Goal: Entertainment & Leisure: Consume media (video, audio)

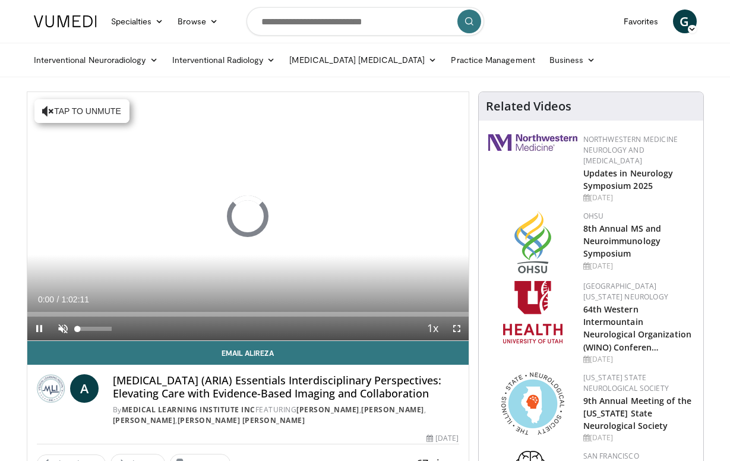
click at [65, 326] on span "Video Player" at bounding box center [63, 329] width 24 height 24
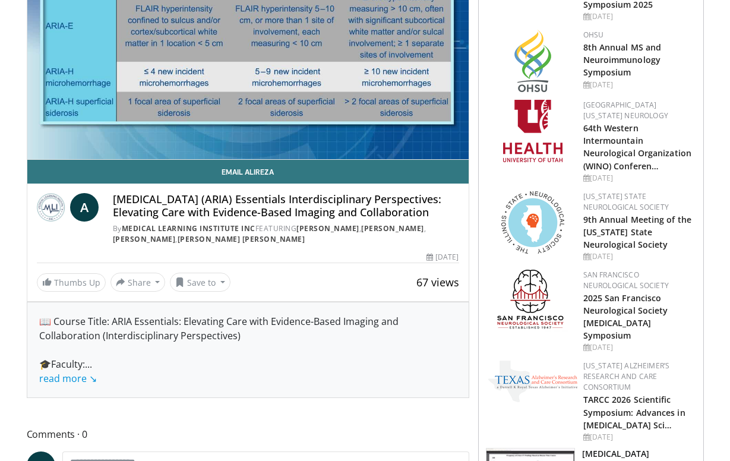
scroll to position [184, 0]
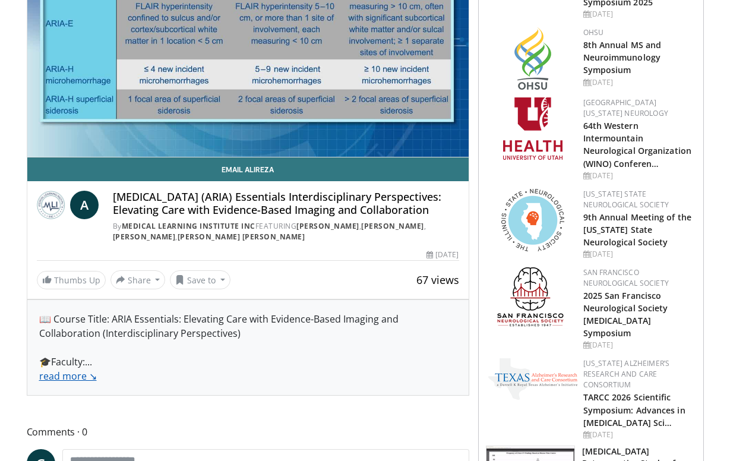
click at [63, 382] on link "read more ↘" at bounding box center [68, 375] width 58 height 13
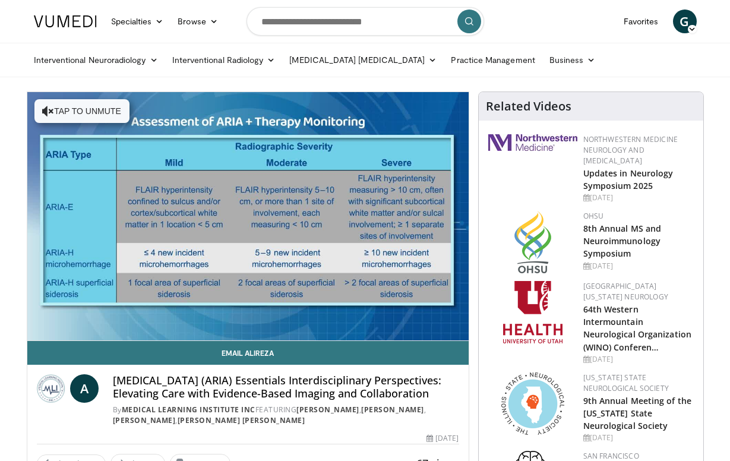
scroll to position [0, 0]
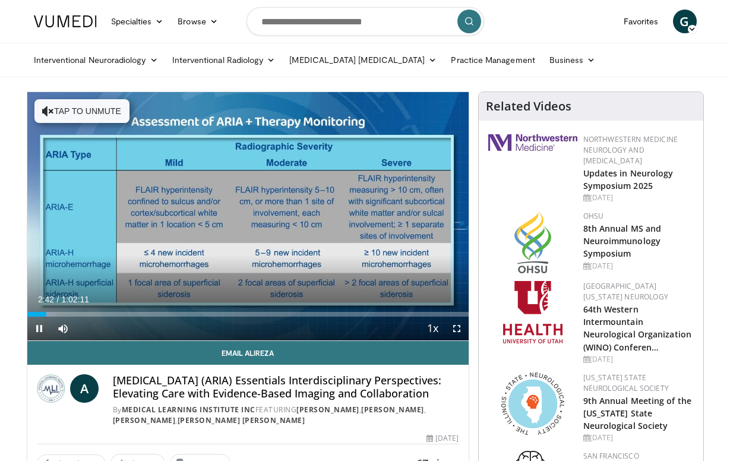
click at [40, 324] on span "Video Player" at bounding box center [39, 329] width 24 height 24
click at [40, 327] on span "Video Player" at bounding box center [39, 329] width 24 height 24
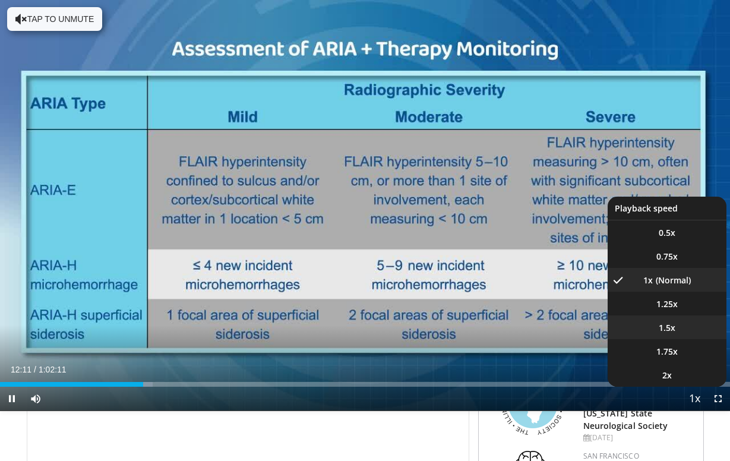
click at [669, 327] on span "1.5x" at bounding box center [667, 328] width 17 height 12
click at [673, 305] on span "1.25x" at bounding box center [666, 304] width 21 height 12
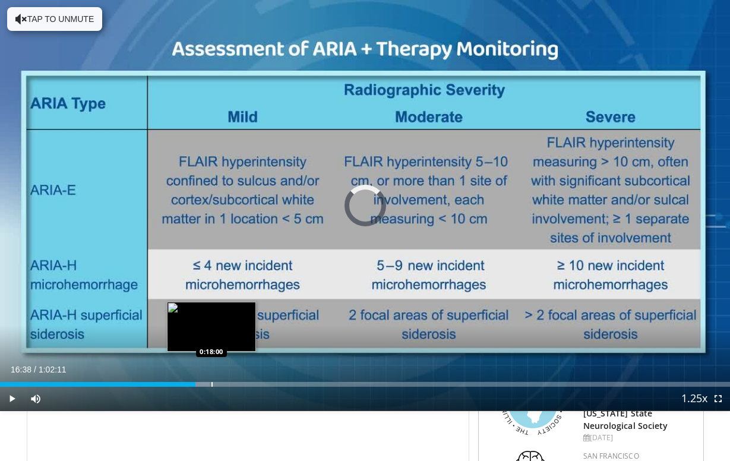
drag, startPoint x: 195, startPoint y: 384, endPoint x: 216, endPoint y: 386, distance: 20.3
click at [213, 386] on div "Progress Bar" at bounding box center [211, 384] width 1 height 5
drag, startPoint x: 216, startPoint y: 386, endPoint x: 207, endPoint y: 385, distance: 8.9
click at [207, 385] on div "Progress Bar" at bounding box center [207, 384] width 1 height 5
drag, startPoint x: 207, startPoint y: 385, endPoint x: 200, endPoint y: 387, distance: 6.6
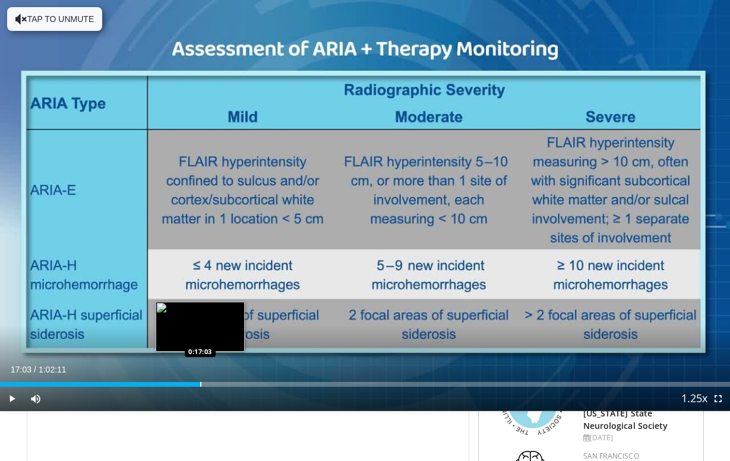
click at [200, 387] on div "Progress Bar" at bounding box center [200, 384] width 1 height 5
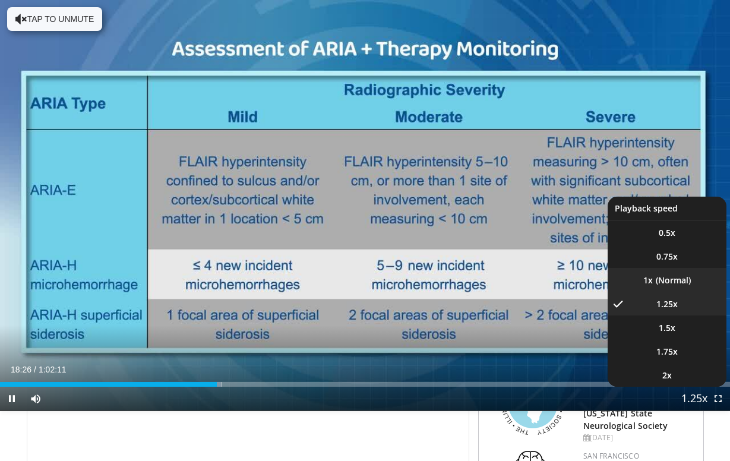
click at [675, 283] on li "1x" at bounding box center [667, 280] width 119 height 24
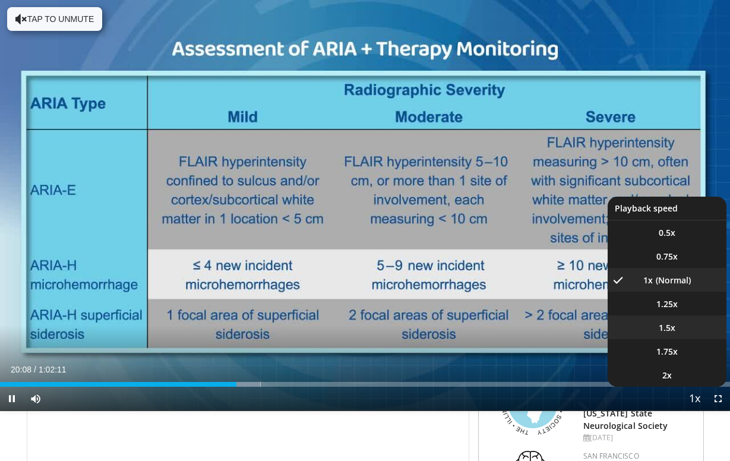
click at [679, 327] on li "1.5x" at bounding box center [667, 327] width 119 height 24
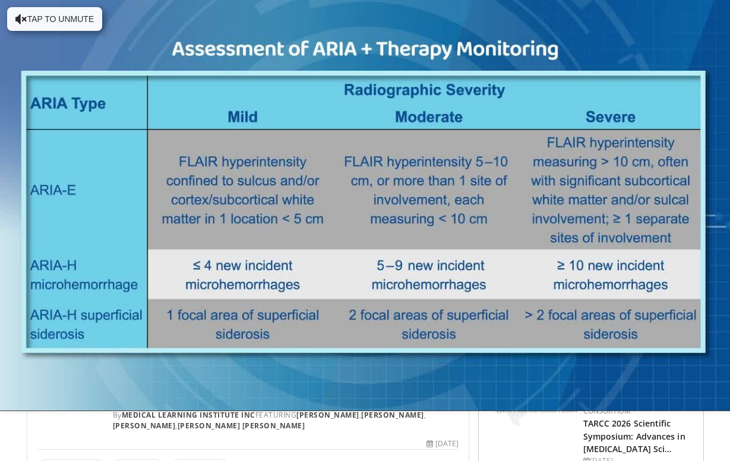
scroll to position [157, 0]
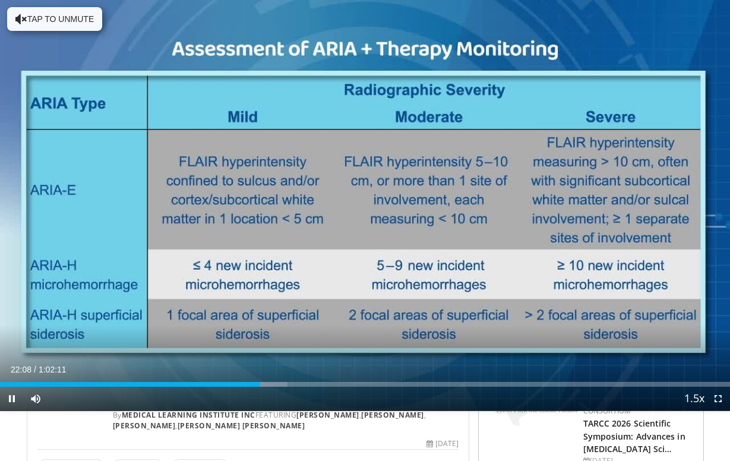
click at [17, 398] on span "Video Player" at bounding box center [12, 399] width 24 height 24
